Goal: Check status: Check status

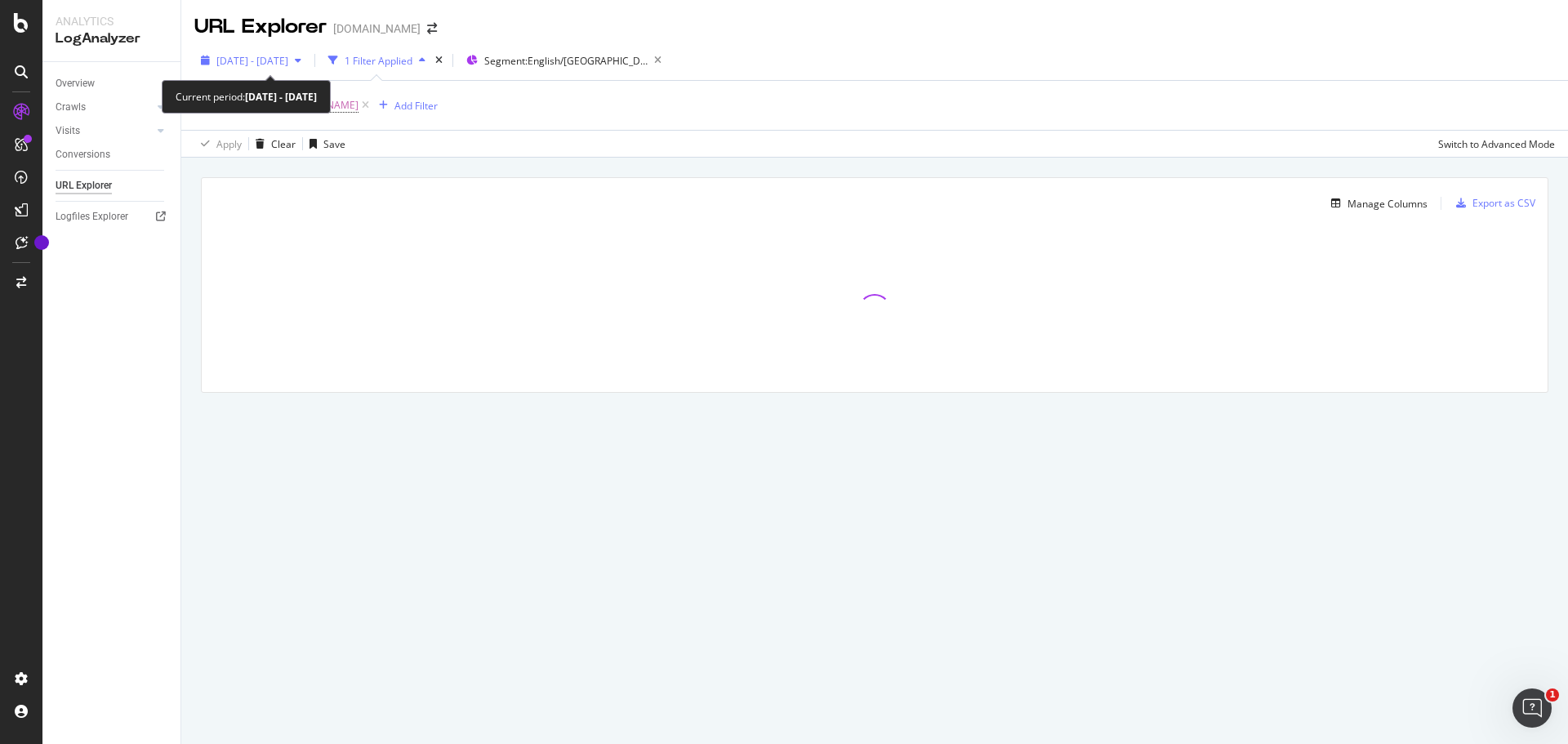
click at [308, 55] on div "[DATE] - [DATE]" at bounding box center [251, 60] width 113 height 24
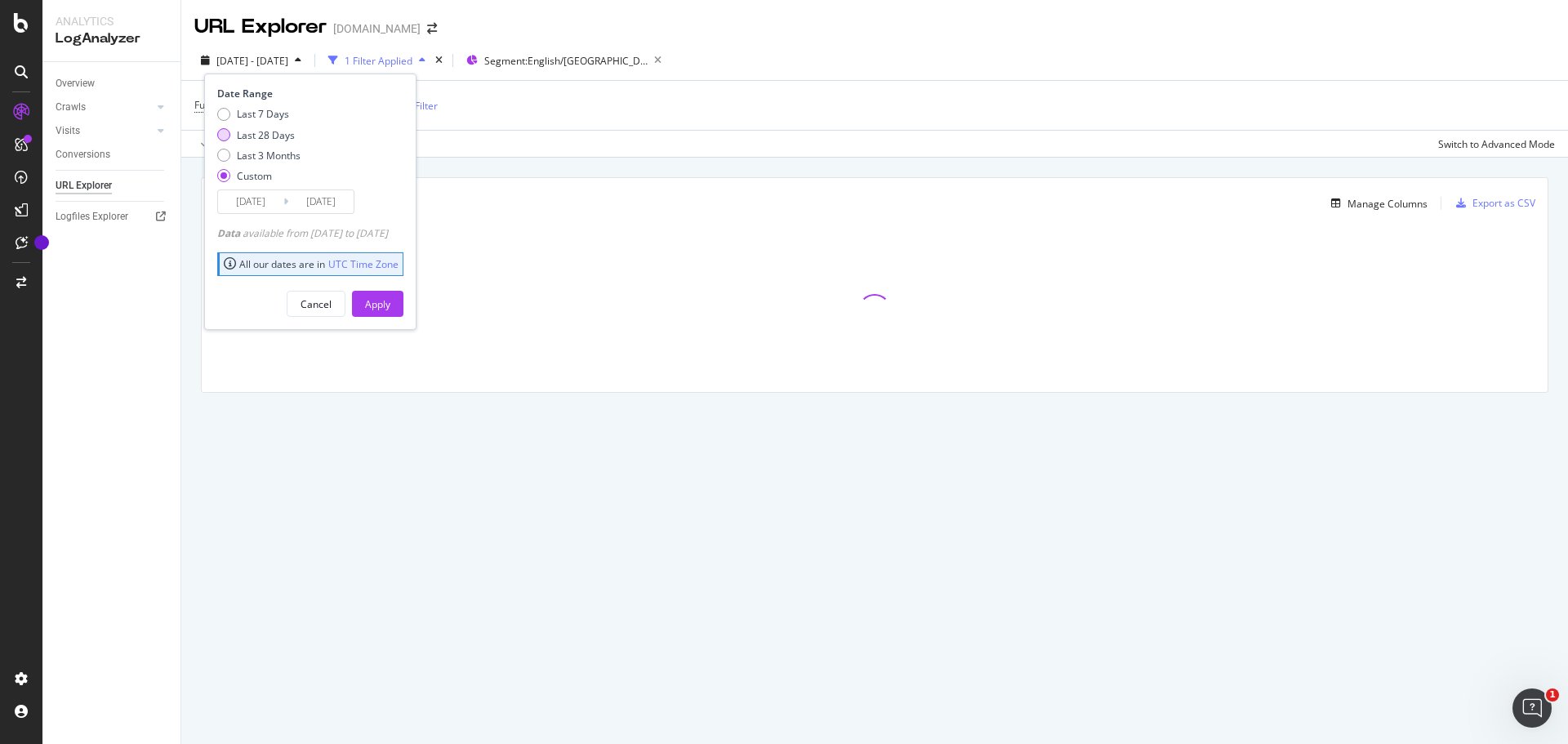
click at [287, 129] on div "Last 28 Days" at bounding box center [266, 135] width 58 height 13
type input "[DATE]"
click at [282, 159] on div "Last 3 Months" at bounding box center [269, 155] width 64 height 13
click at [283, 133] on div "Last 28 Days" at bounding box center [266, 135] width 58 height 13
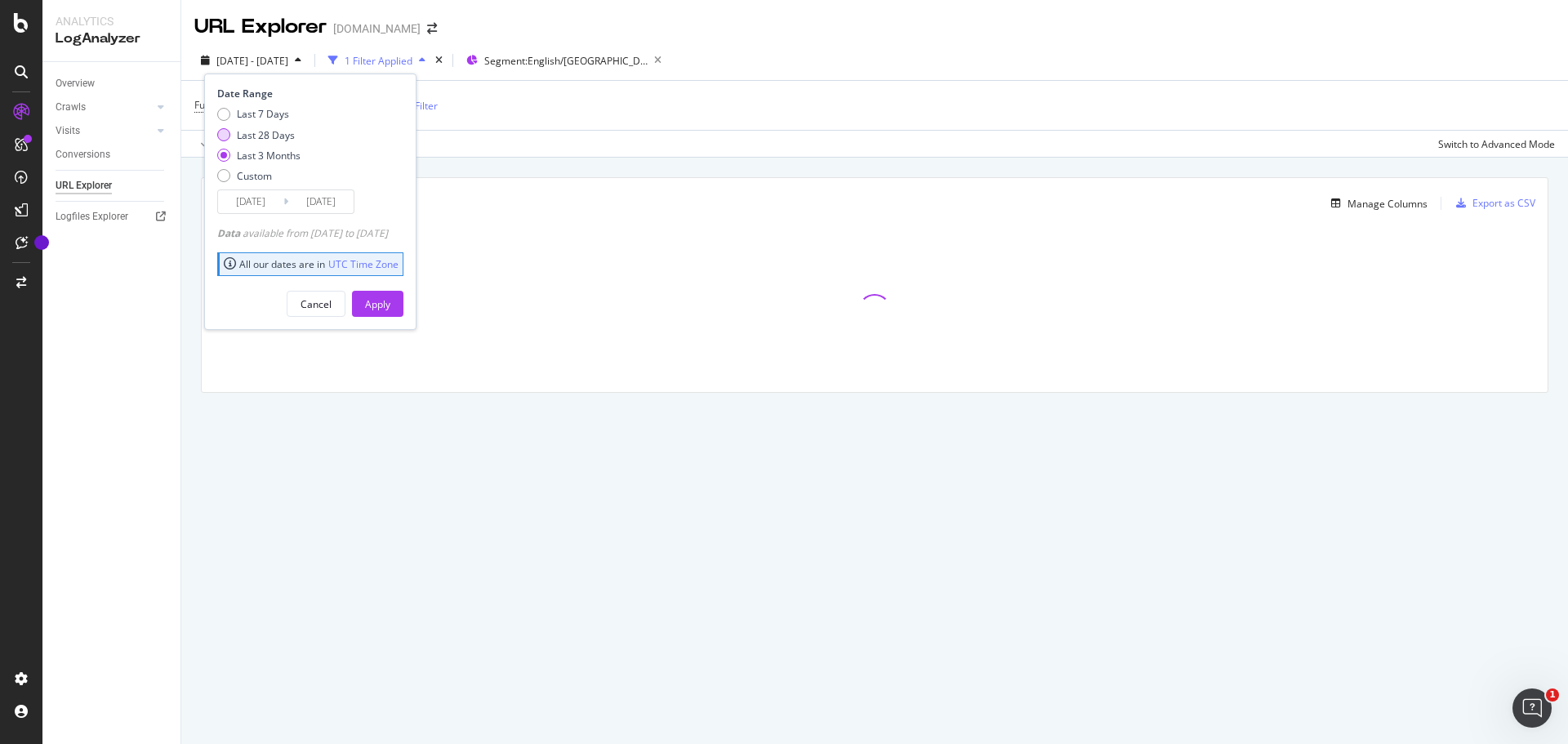
type input "[DATE]"
click at [391, 310] on div "Apply" at bounding box center [377, 304] width 25 height 13
